Goal: Find specific page/section: Find specific page/section

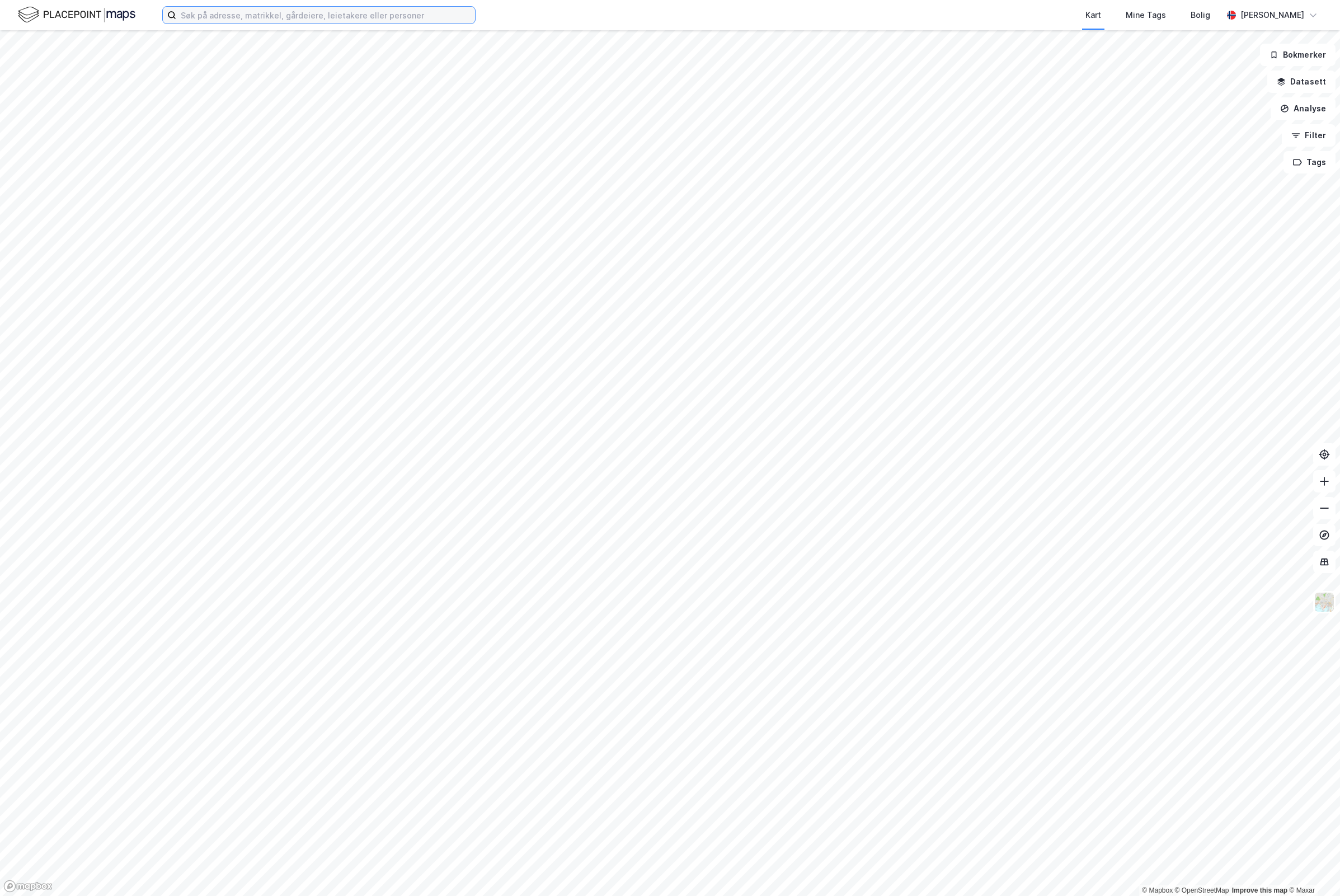
click at [264, 9] on input at bounding box center [326, 15] width 299 height 17
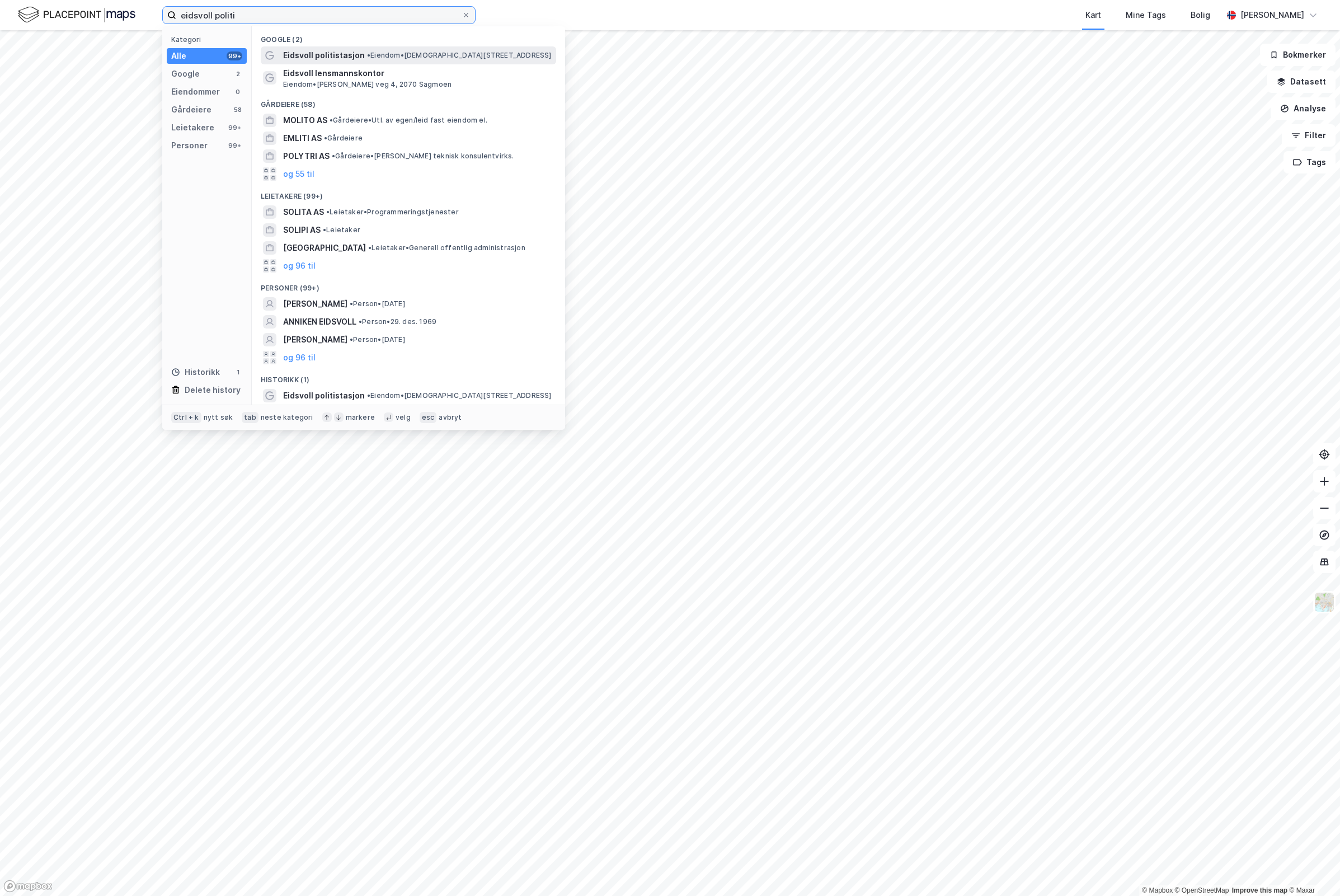
type input "eidsvoll politi"
click at [390, 57] on span "• Eiendom • [STREET_ADDRESS]" at bounding box center [459, 55] width 185 height 9
